Goal: Information Seeking & Learning: Learn about a topic

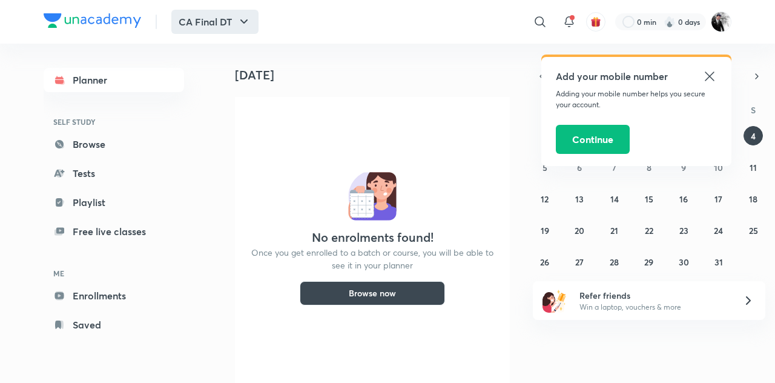
click at [208, 12] on button "CA Final DT" at bounding box center [214, 22] width 87 height 24
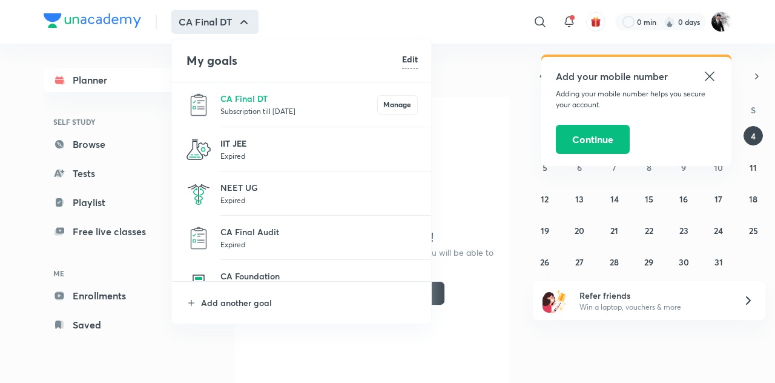
click at [229, 144] on p "IIT JEE" at bounding box center [320, 143] width 198 height 13
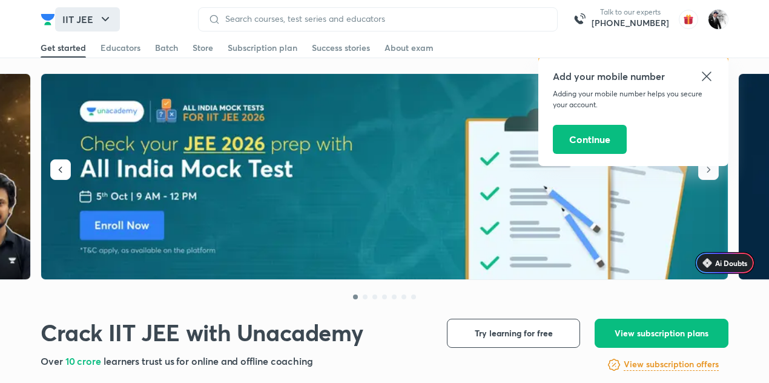
click at [96, 20] on button "IIT JEE" at bounding box center [87, 19] width 65 height 24
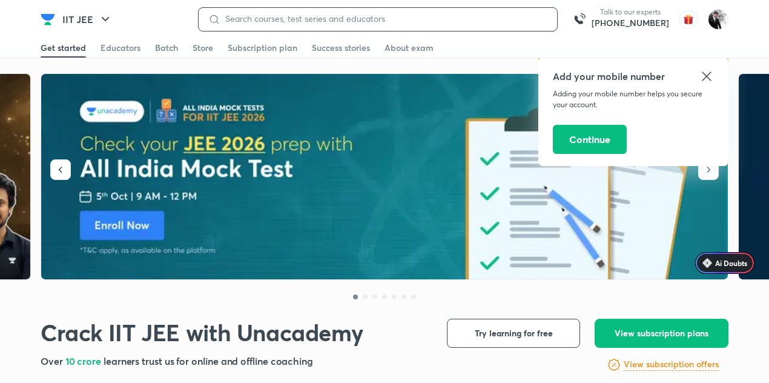
click at [287, 14] on input at bounding box center [384, 19] width 327 height 10
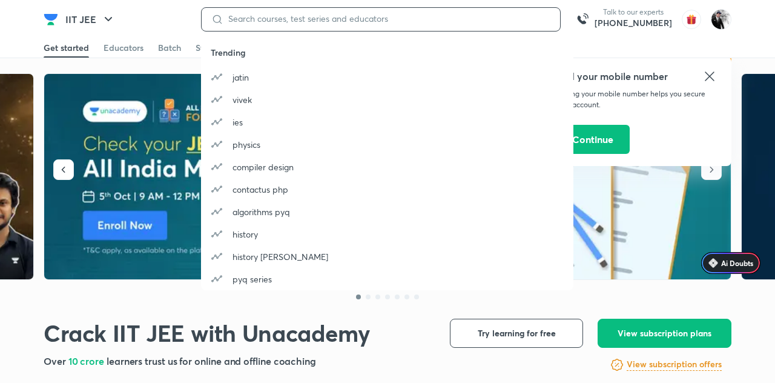
paste input "ludhiana"
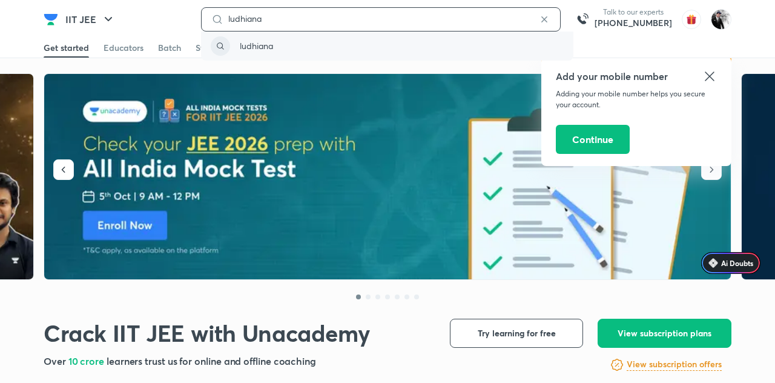
type input "ludhiana"
click at [253, 41] on p "ludhiana" at bounding box center [256, 45] width 33 height 13
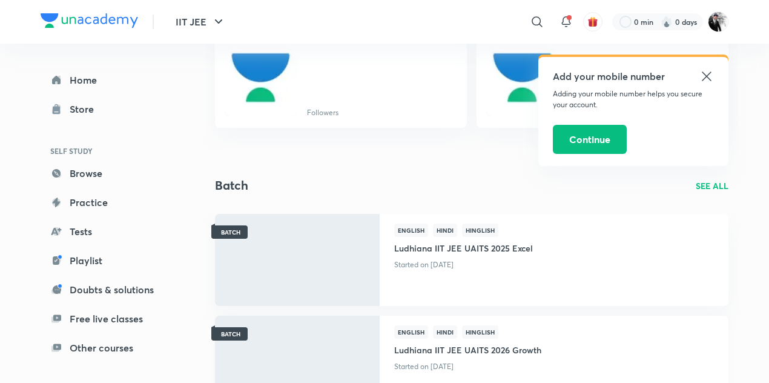
scroll to position [110, 0]
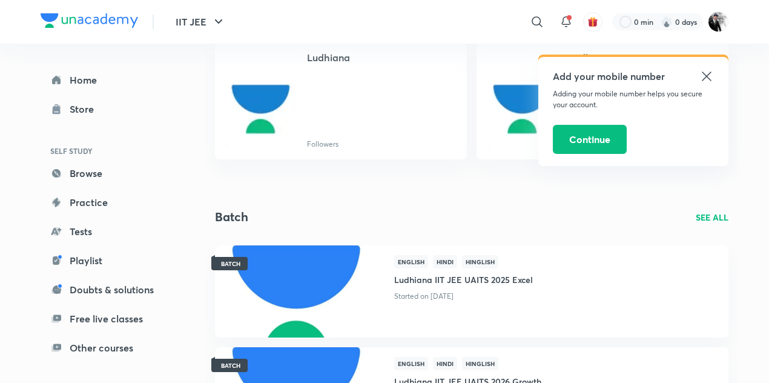
click at [699, 209] on div "Batch SEE ALL" at bounding box center [472, 217] width 514 height 18
click at [714, 219] on p "SEE ALL" at bounding box center [712, 217] width 33 height 13
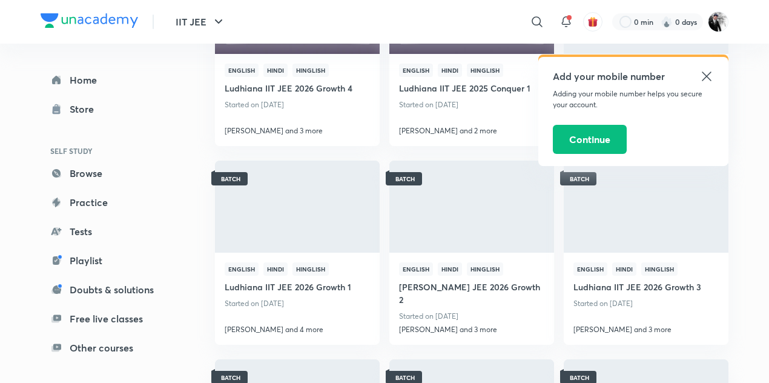
scroll to position [334, 0]
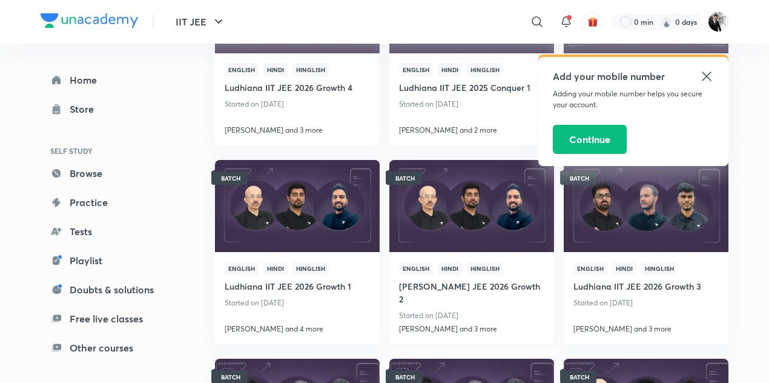
click at [451, 288] on h4 "[PERSON_NAME] JEE 2026 Growth 2" at bounding box center [471, 291] width 145 height 33
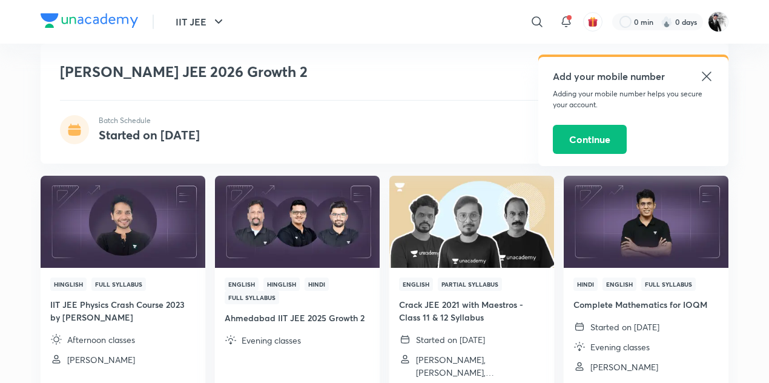
scroll to position [1324, 0]
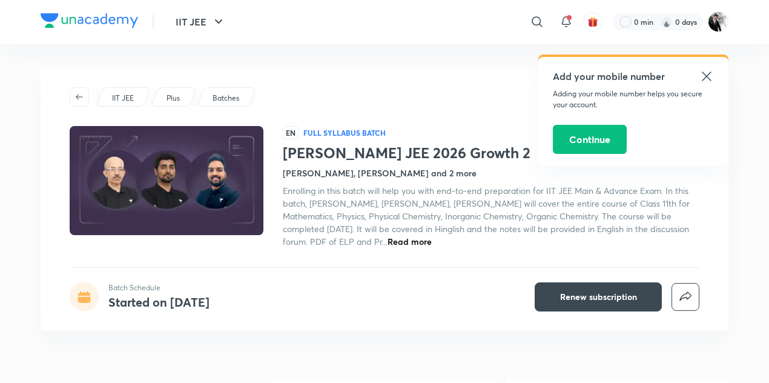
scroll to position [0, 0]
click at [708, 73] on icon at bounding box center [707, 76] width 15 height 15
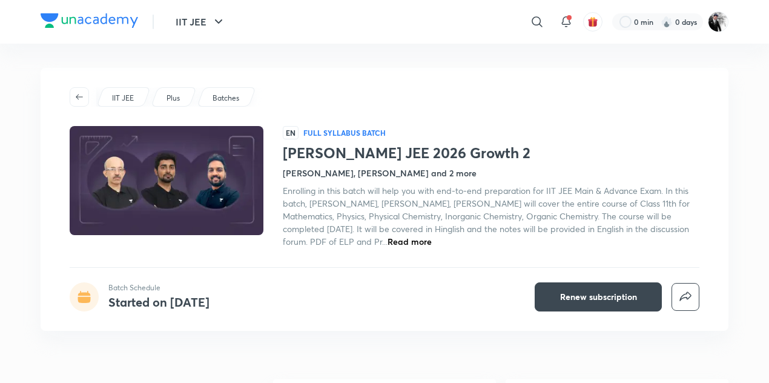
click at [347, 177] on h4 "[PERSON_NAME], [PERSON_NAME] and 2 more" at bounding box center [380, 173] width 194 height 13
click at [564, 24] on icon at bounding box center [566, 20] width 8 height 7
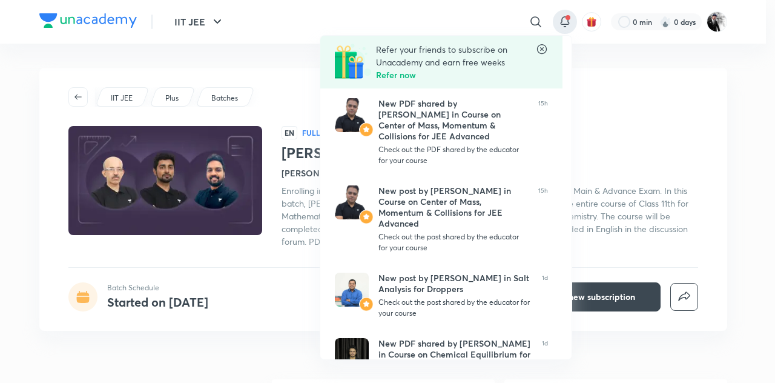
click at [544, 47] on icon at bounding box center [542, 49] width 12 height 12
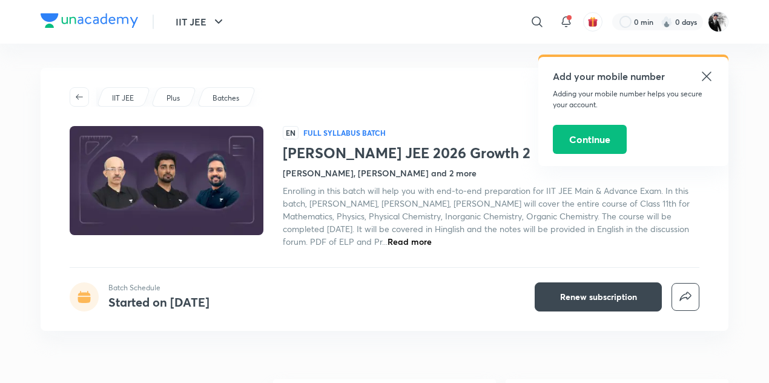
click at [714, 72] on div "Add your mobile number Adding your mobile number helps you secure your account.…" at bounding box center [634, 111] width 190 height 109
click at [558, 22] on div at bounding box center [566, 22] width 24 height 24
click at [706, 78] on icon at bounding box center [707, 76] width 15 height 15
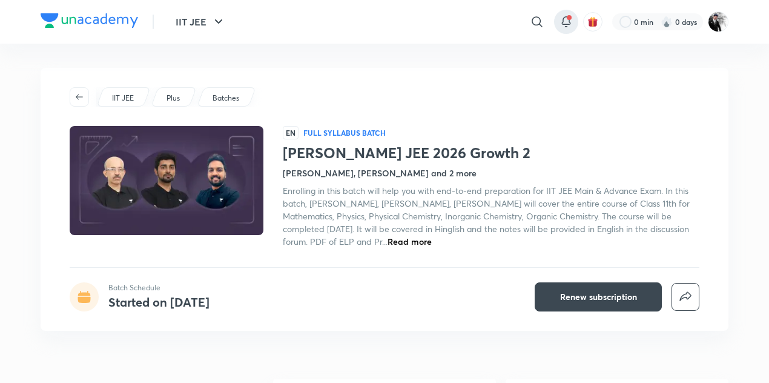
click at [566, 18] on icon at bounding box center [566, 22] width 15 height 15
click at [50, 224] on div "IIT JEE Plus Batches EN Full Syllabus Batch Ludhiana IIT JEE 2026 Growth 2 [PER…" at bounding box center [385, 199] width 688 height 263
